Goal: Transaction & Acquisition: Book appointment/travel/reservation

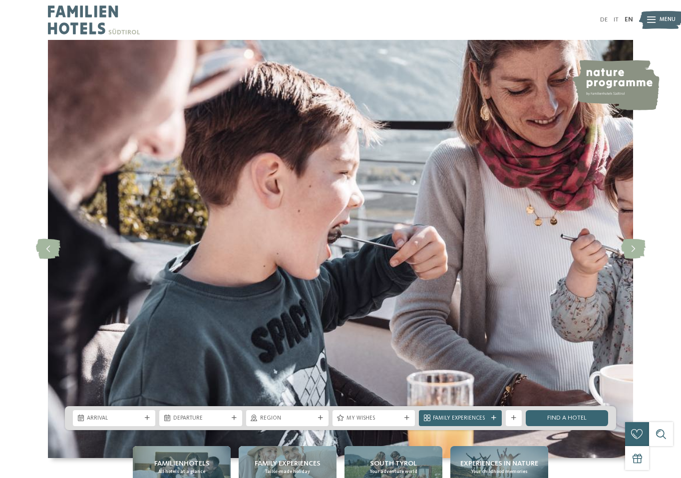
click at [626, 19] on link "EN" at bounding box center [628, 19] width 8 height 6
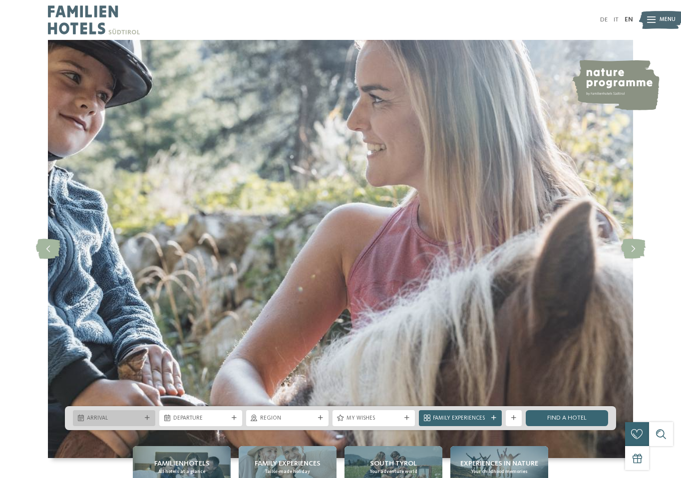
click at [134, 416] on span "Arrival" at bounding box center [114, 419] width 54 height 8
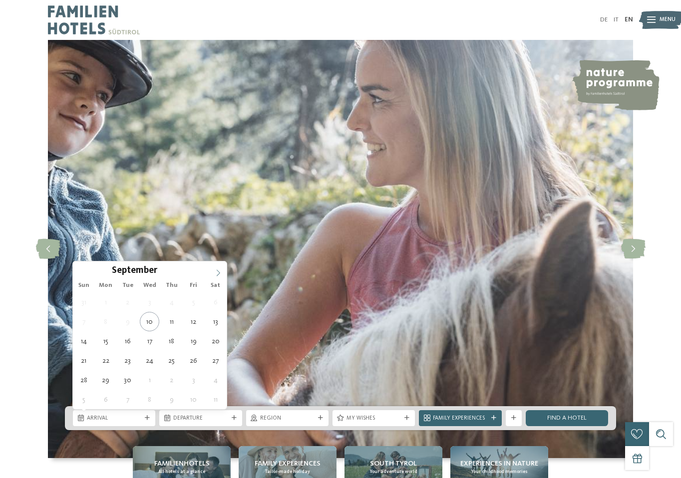
click at [220, 267] on span at bounding box center [218, 269] width 17 height 17
type div "[DATE]"
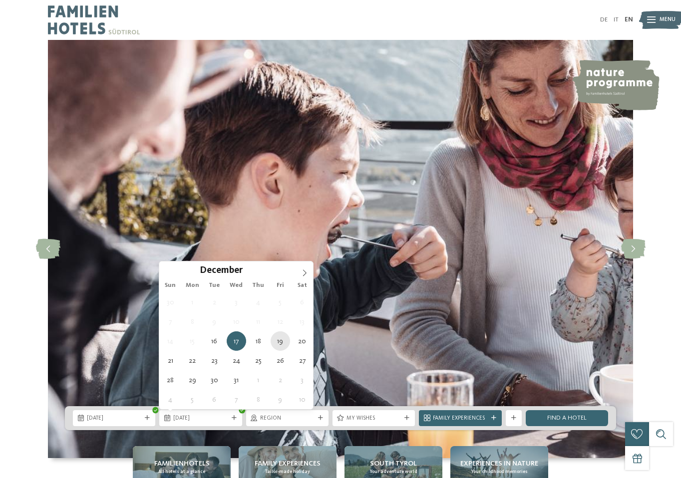
type div "[DATE]"
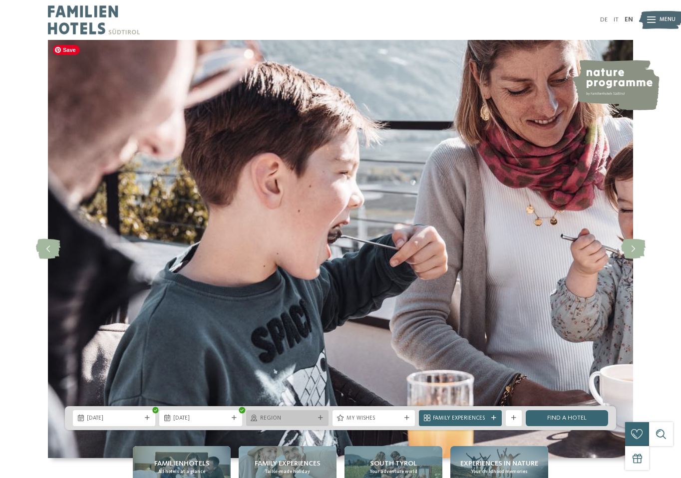
click at [281, 414] on div "Region" at bounding box center [287, 418] width 58 height 8
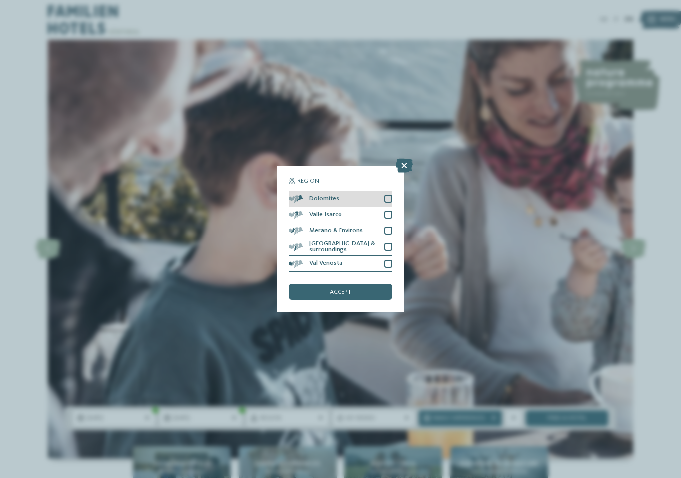
click at [387, 201] on div at bounding box center [388, 199] width 8 height 8
click at [351, 289] on div "accept" at bounding box center [340, 292] width 104 height 16
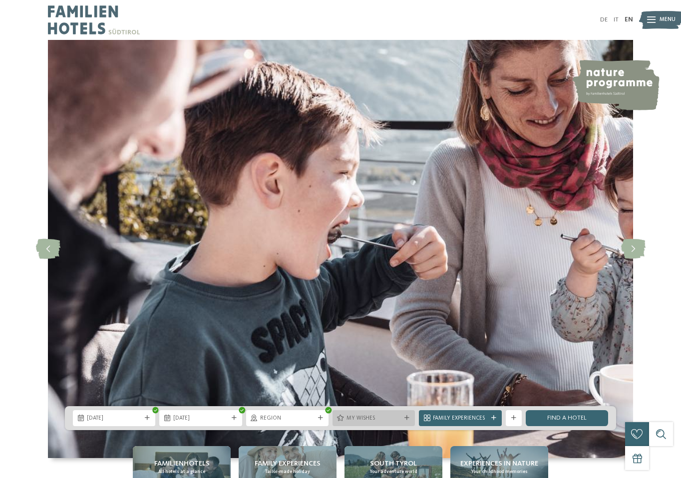
click at [404, 410] on div "My wishes" at bounding box center [373, 418] width 82 height 16
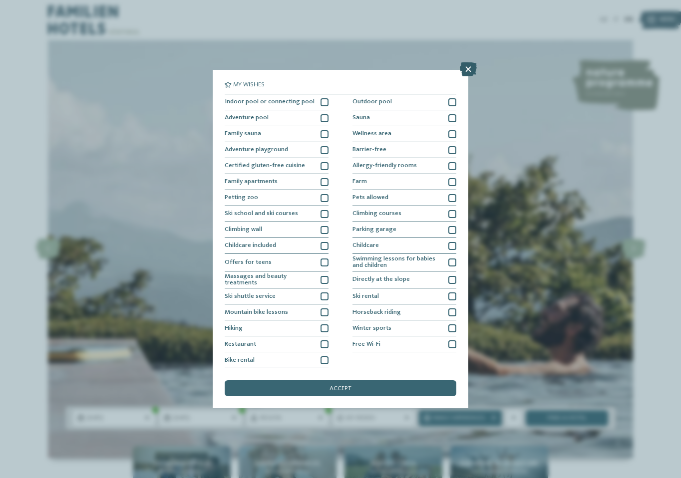
click at [470, 64] on icon at bounding box center [468, 69] width 17 height 14
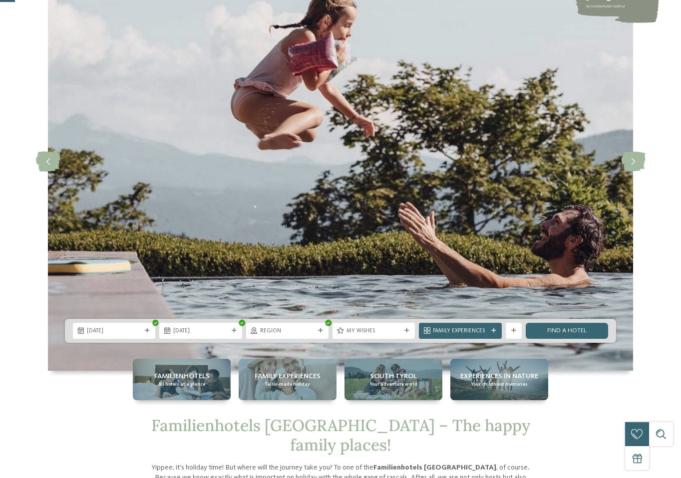
scroll to position [99, 0]
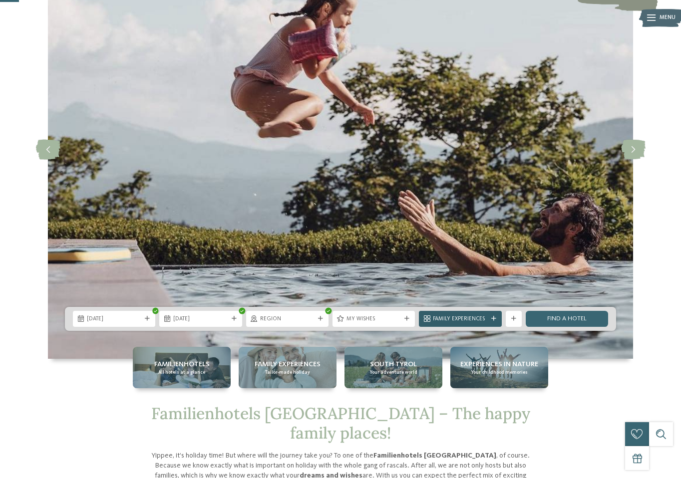
click at [488, 312] on div "Family Experiences" at bounding box center [460, 319] width 82 height 16
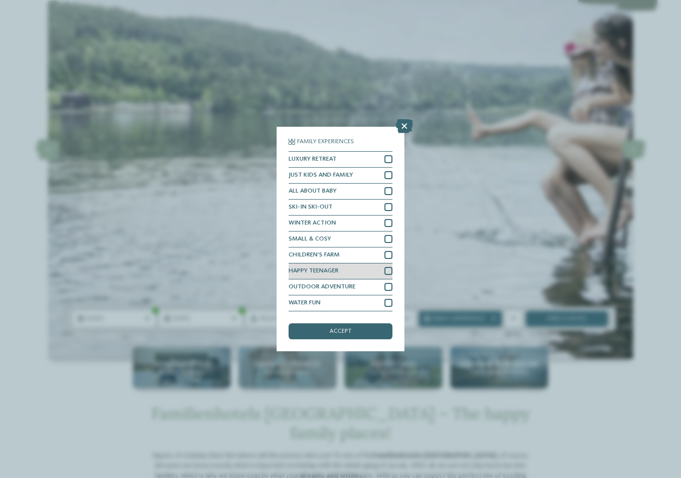
click at [388, 265] on div "HAPPY TEENAGER" at bounding box center [340, 271] width 104 height 16
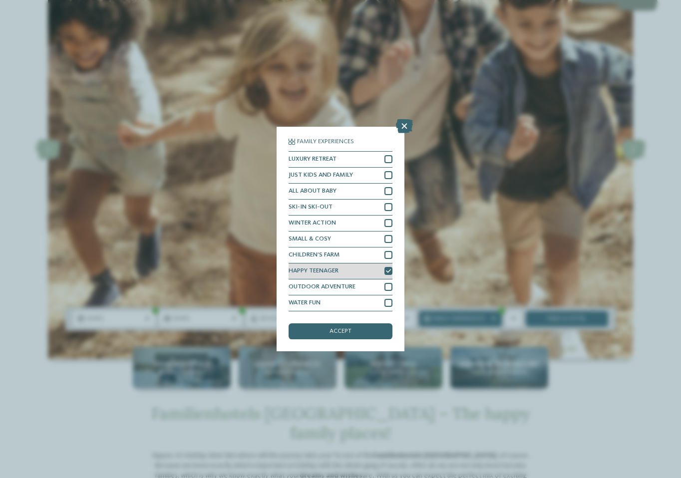
click at [388, 272] on icon at bounding box center [388, 271] width 5 height 5
click at [387, 159] on div at bounding box center [388, 159] width 8 height 8
click at [383, 208] on div "SKI-IN SKI-OUT" at bounding box center [340, 208] width 104 height 16
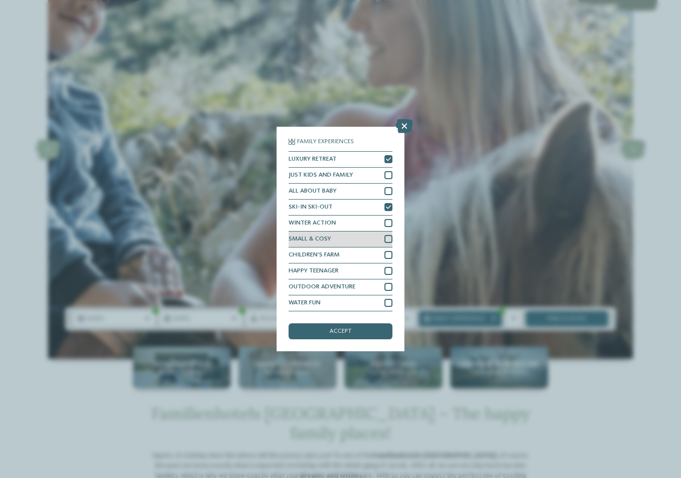
click at [388, 242] on div at bounding box center [388, 239] width 8 height 8
click at [356, 329] on div "accept" at bounding box center [340, 331] width 104 height 16
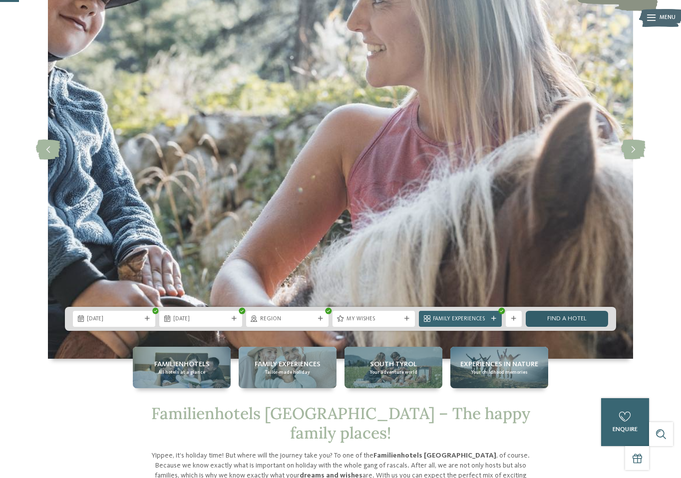
click at [551, 325] on link "Find a hotel" at bounding box center [566, 319] width 82 height 16
